Goal: Task Accomplishment & Management: Use online tool/utility

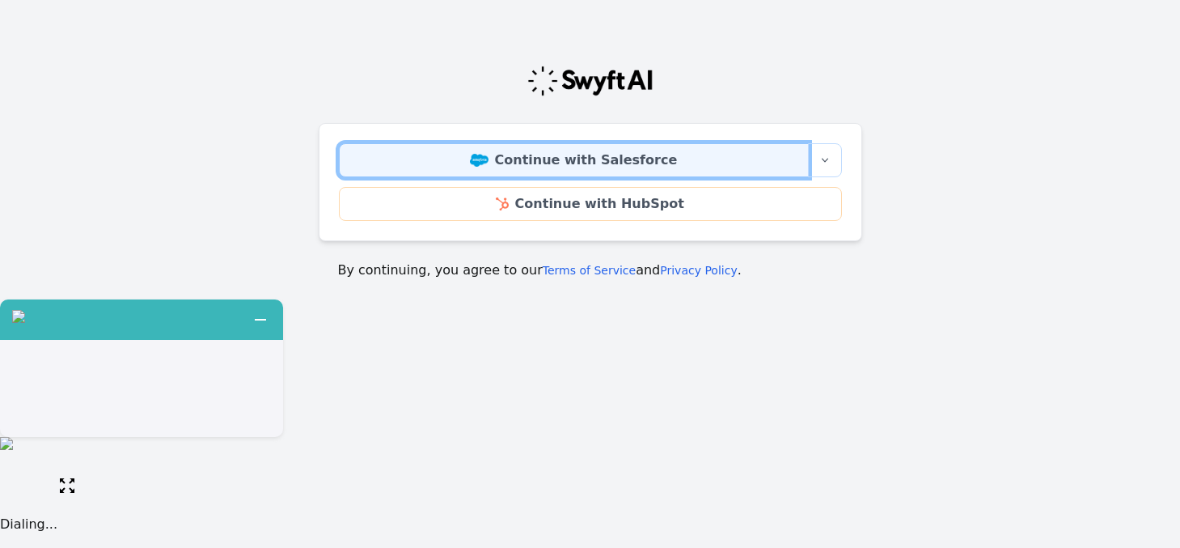
click at [621, 166] on link "Continue with Salesforce" at bounding box center [574, 160] width 470 height 34
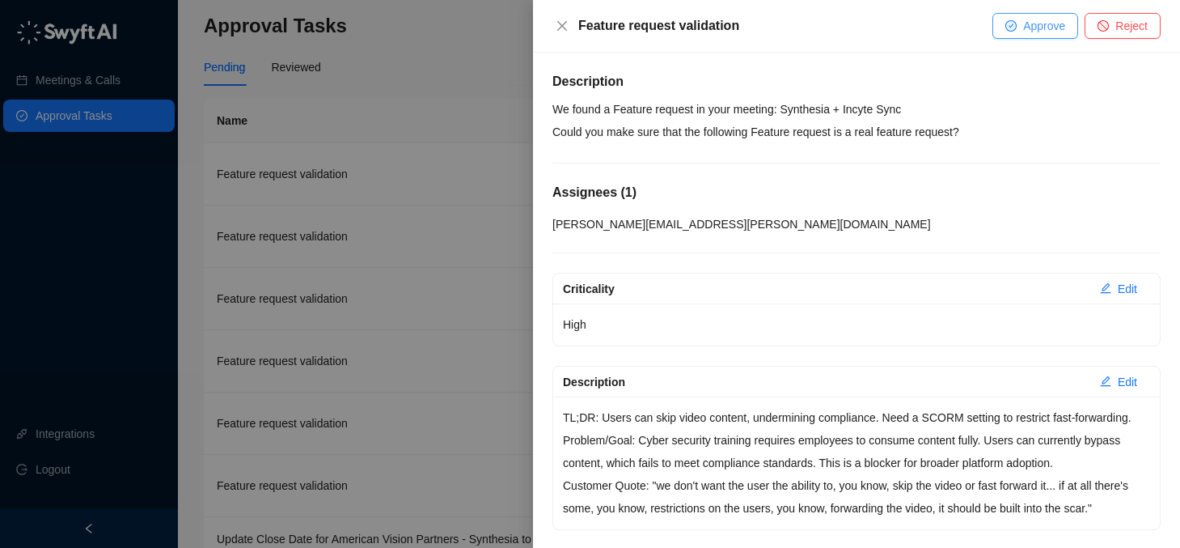
click at [1019, 28] on button "Approve" at bounding box center [1036, 26] width 86 height 26
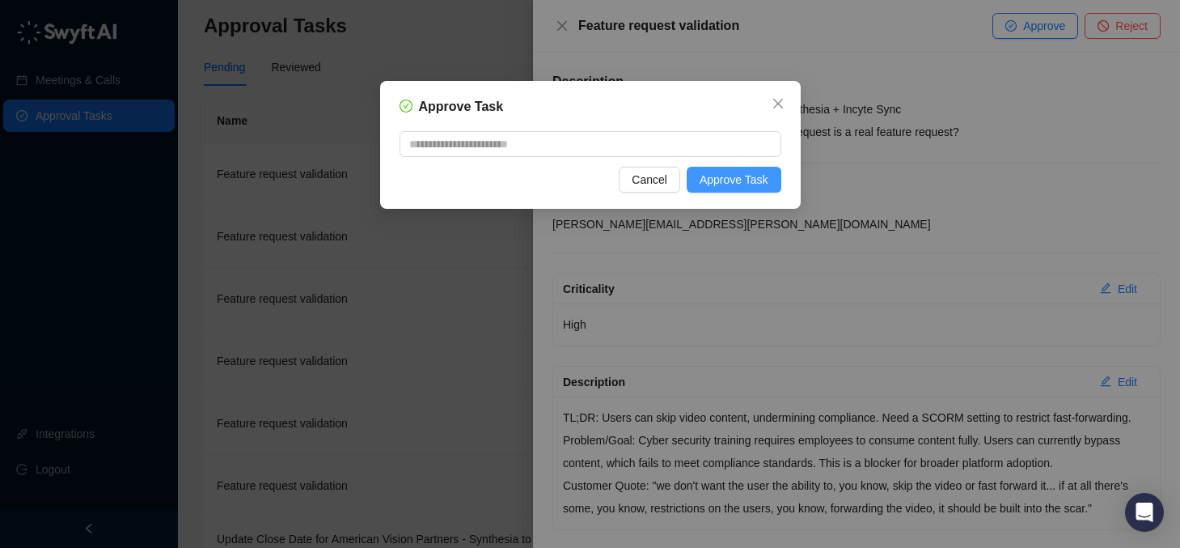
click at [731, 181] on span "Approve Task" at bounding box center [734, 180] width 69 height 18
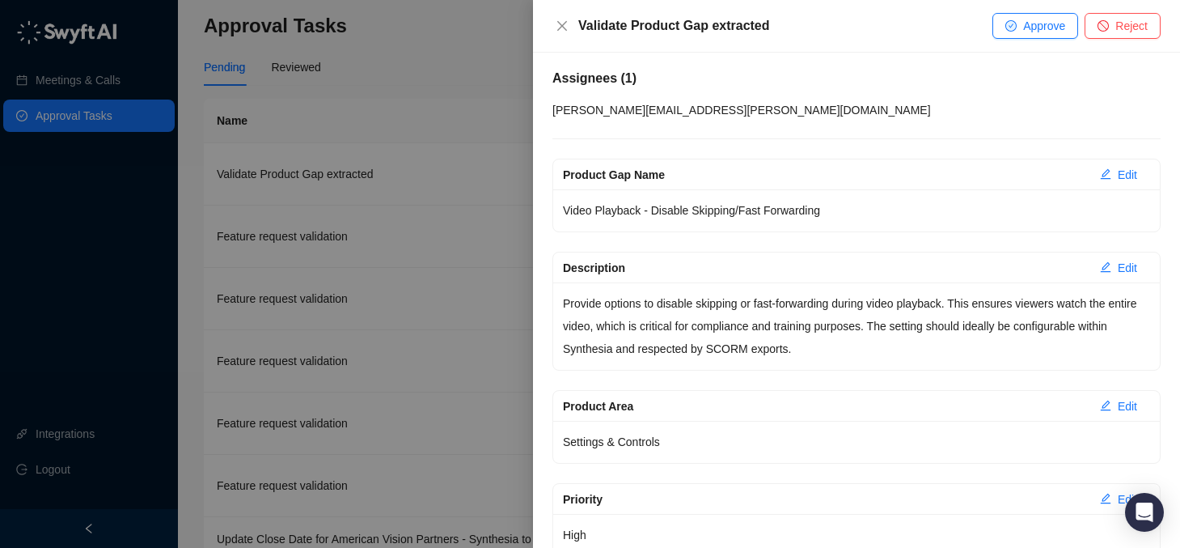
scroll to position [112, 0]
